Goal: Information Seeking & Learning: Learn about a topic

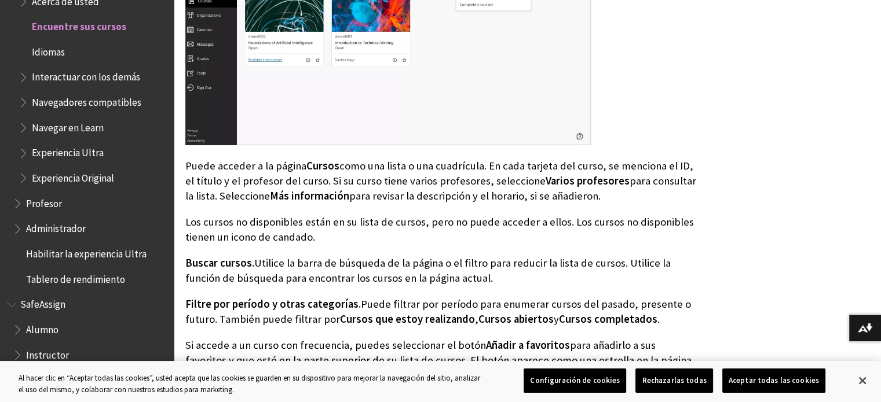
scroll to position [515, 0]
click at [39, 226] on span "Administrador" at bounding box center [56, 227] width 60 height 16
click at [75, 226] on span "Administrador" at bounding box center [59, 227] width 66 height 16
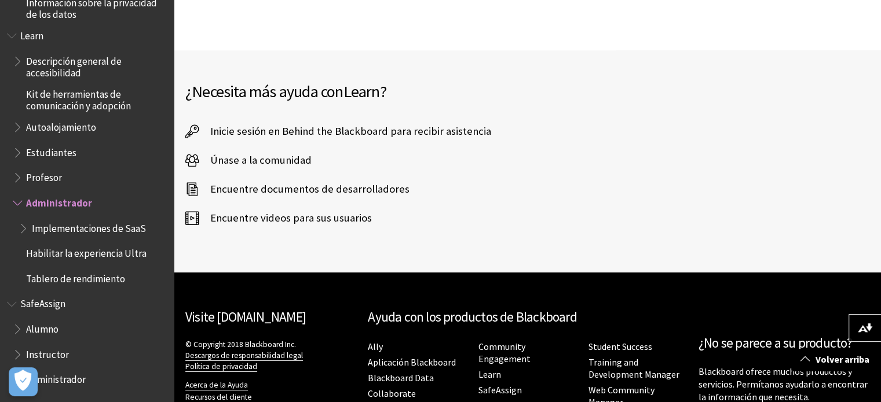
scroll to position [526, 0]
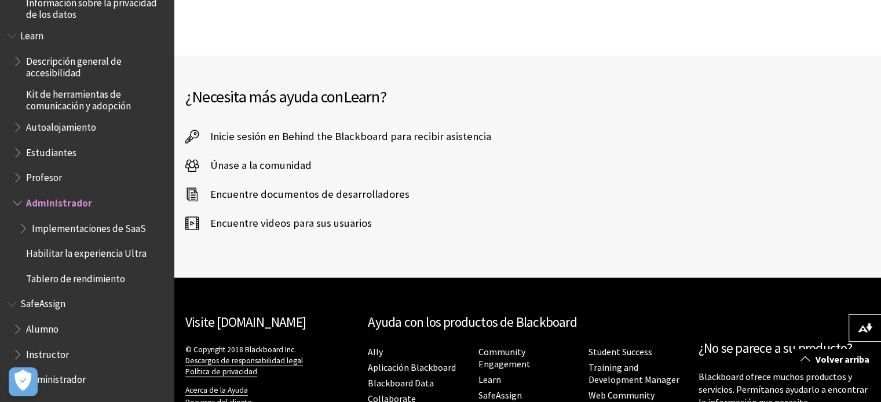
click at [65, 372] on span "Administrador" at bounding box center [56, 379] width 60 height 16
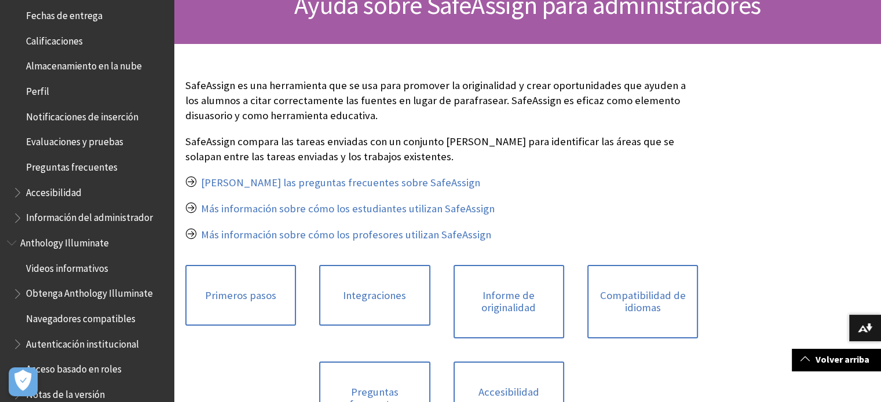
scroll to position [398, 0]
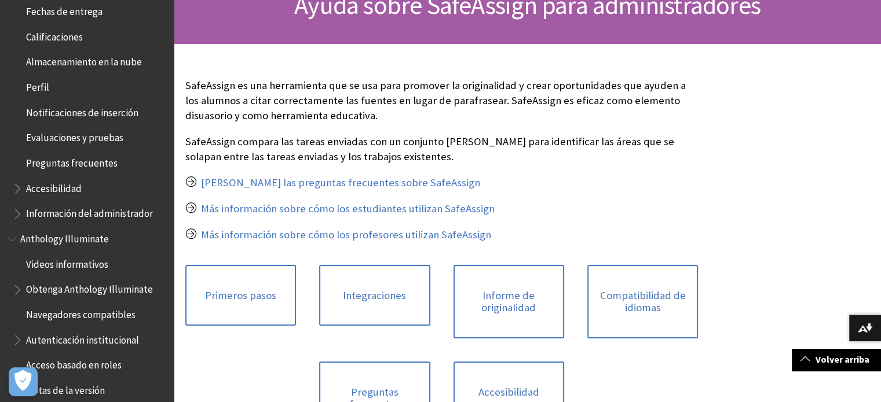
click at [93, 215] on span "Información del administrador" at bounding box center [89, 212] width 127 height 16
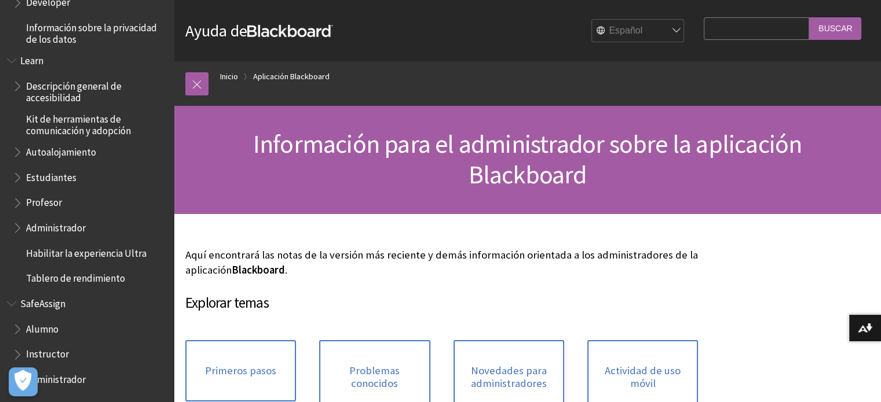
scroll to position [25, 0]
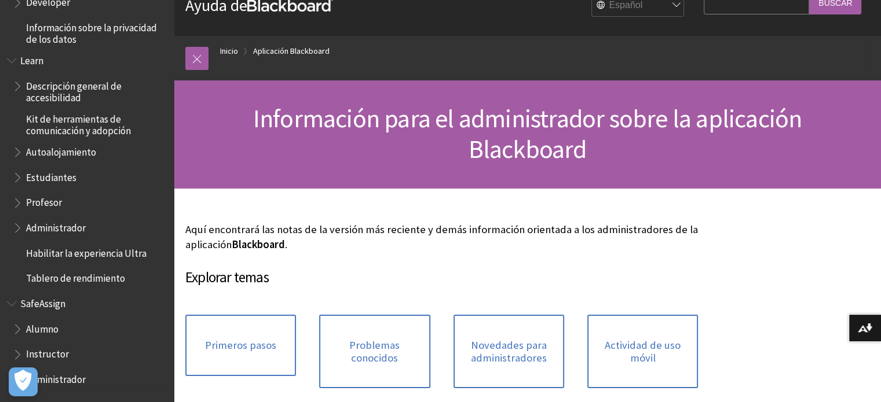
click at [43, 352] on span "Instructor" at bounding box center [47, 353] width 43 height 16
click at [48, 326] on span "Alumno" at bounding box center [42, 328] width 32 height 16
click at [13, 328] on span "Book outline for Blackboard SafeAssign" at bounding box center [19, 327] width 12 height 14
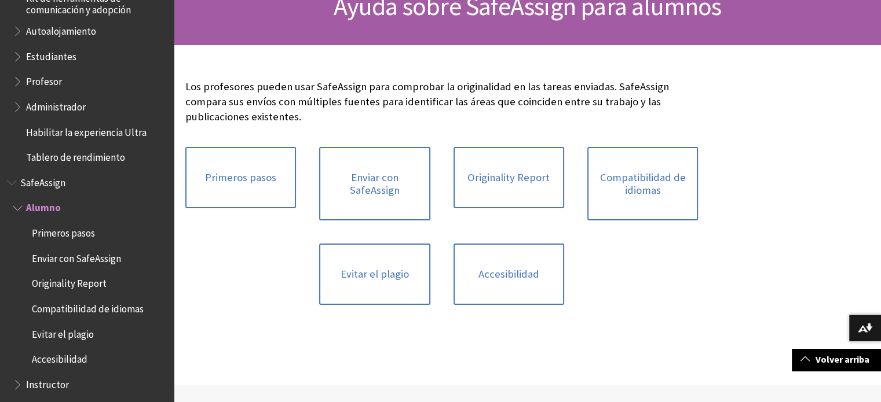
scroll to position [988, 0]
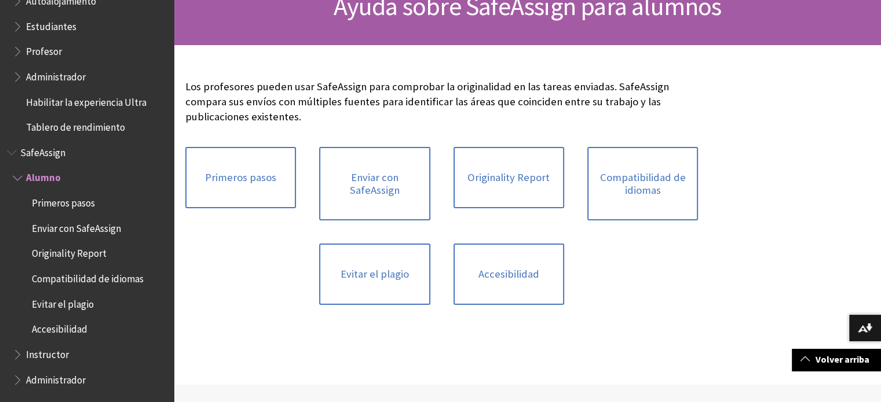
click at [17, 354] on span "Book outline for Blackboard SafeAssign" at bounding box center [19, 352] width 12 height 14
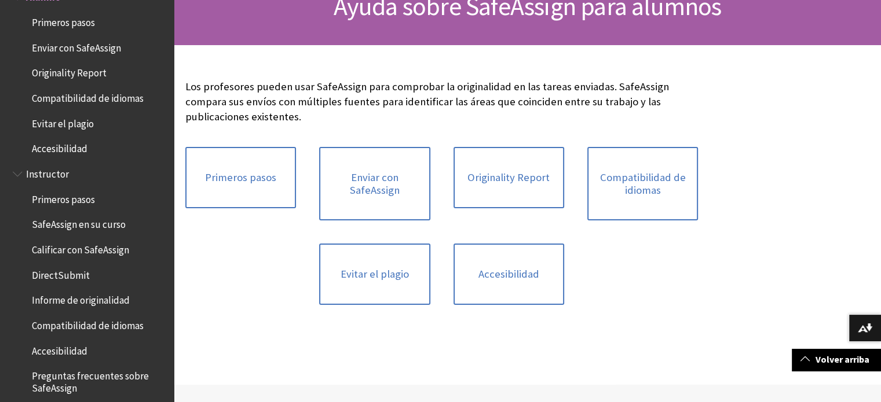
scroll to position [1198, 0]
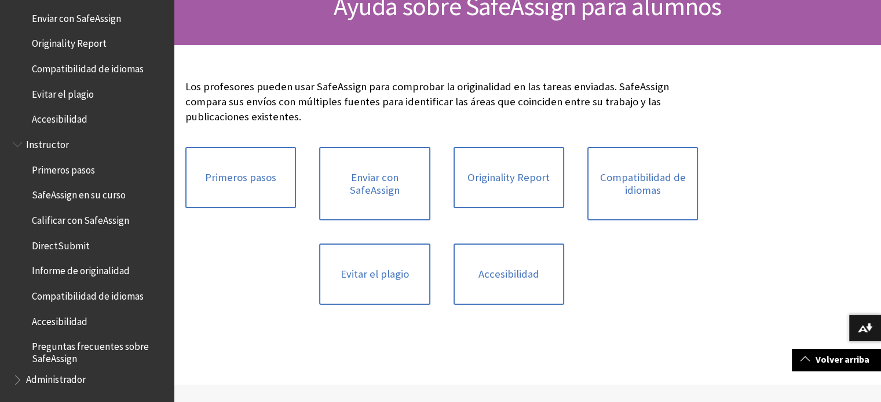
click at [15, 379] on span "Book outline for Blackboard SafeAssign" at bounding box center [19, 378] width 12 height 14
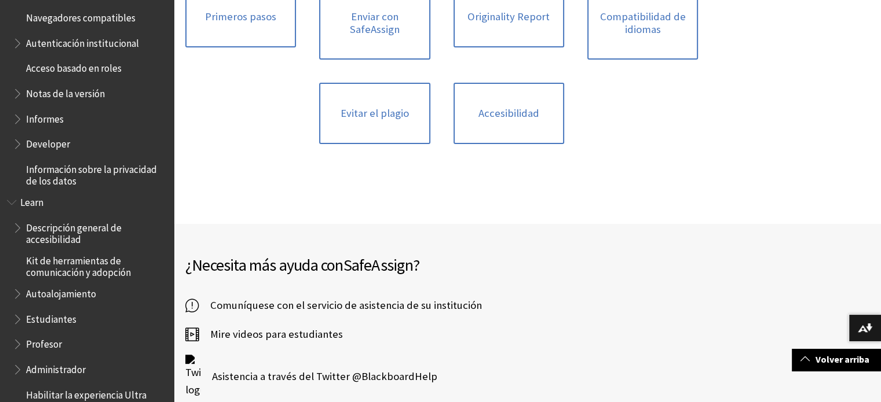
scroll to position [700, 0]
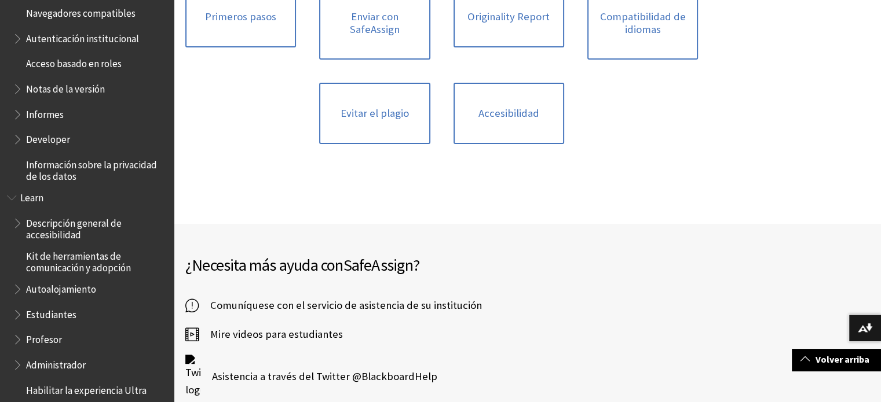
click at [20, 116] on span "Book outline for Anthology Illuminate" at bounding box center [19, 112] width 12 height 14
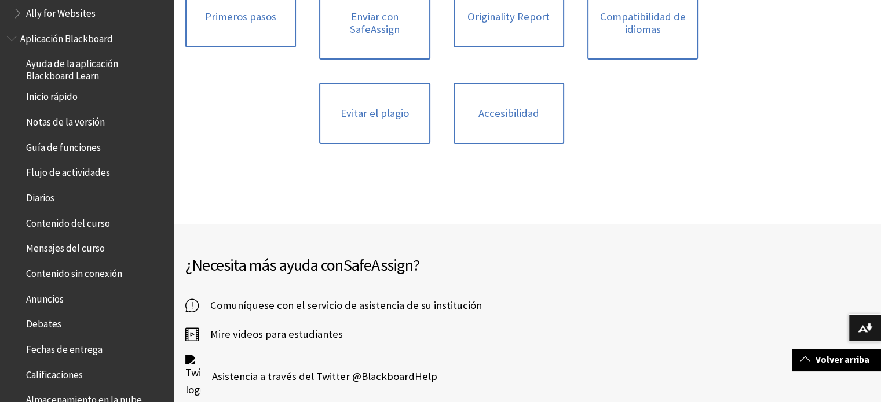
scroll to position [0, 0]
